Goal: Download file/media

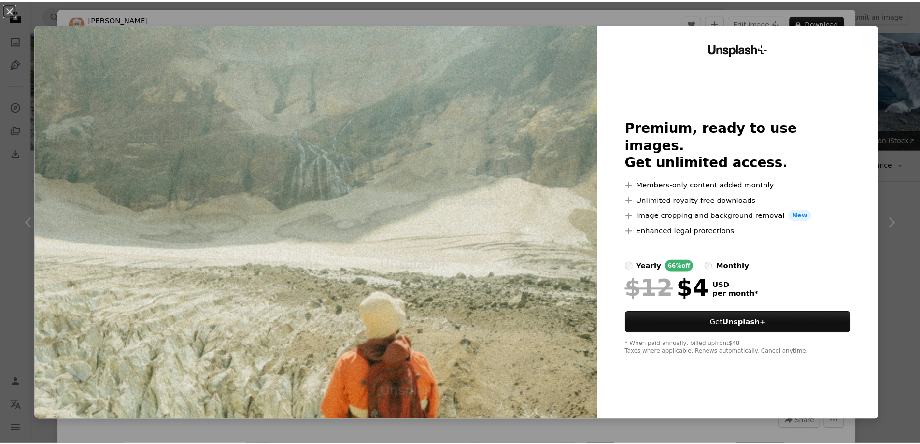
scroll to position [1207, 0]
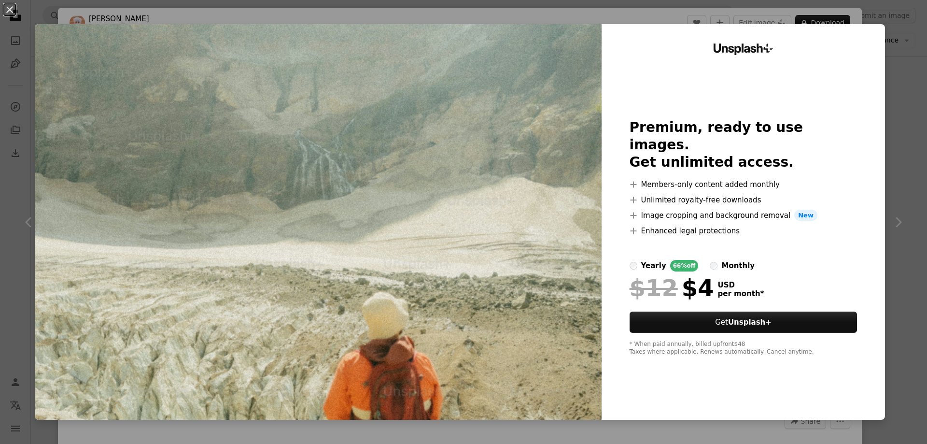
click at [889, 91] on div "An X shape Unsplash+ Premium, ready to use images. Get unlimited access. A plus…" at bounding box center [463, 222] width 927 height 444
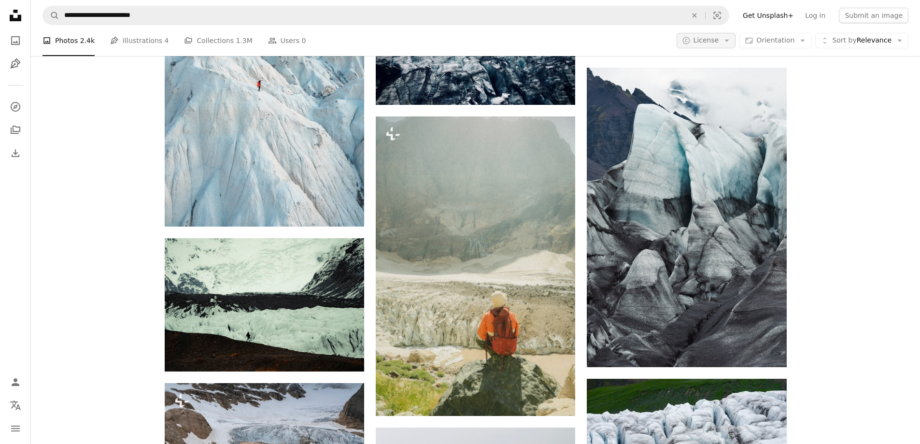
click at [690, 42] on icon "button" at bounding box center [685, 40] width 7 height 7
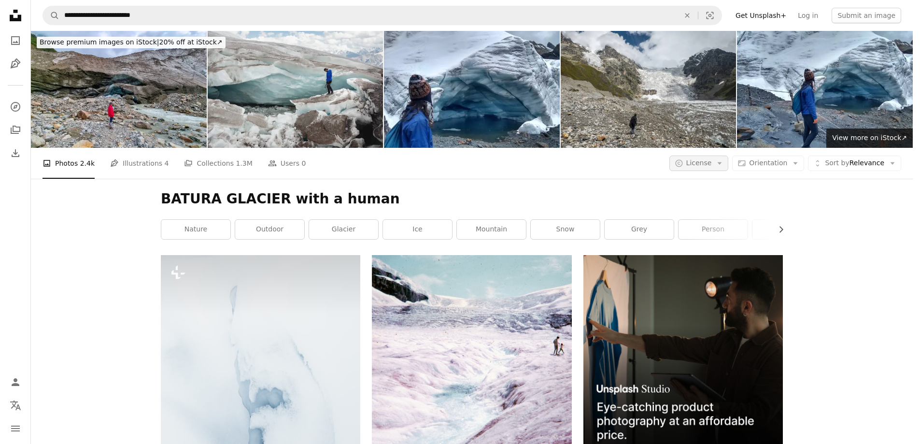
scroll to position [1207, 0]
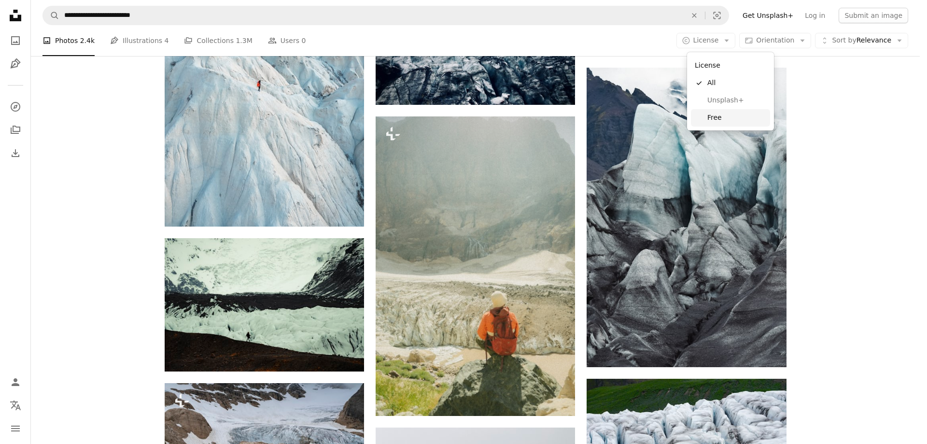
click at [723, 115] on span "Free" at bounding box center [736, 118] width 59 height 10
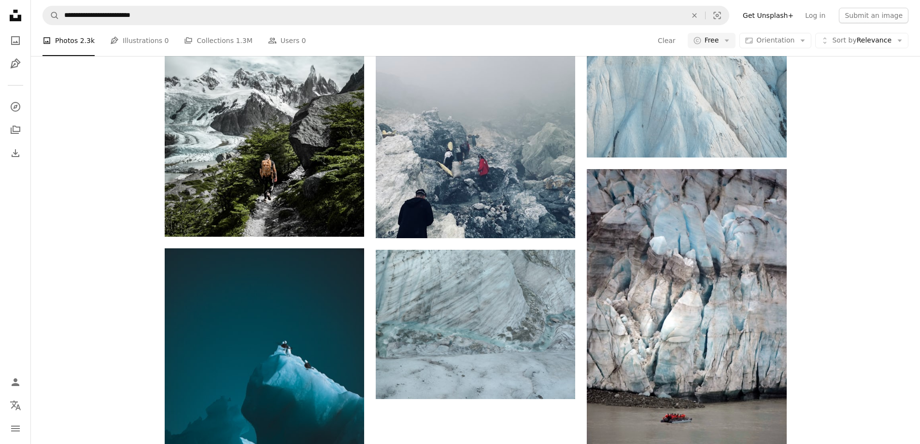
scroll to position [1159, 0]
